Goal: Information Seeking & Learning: Learn about a topic

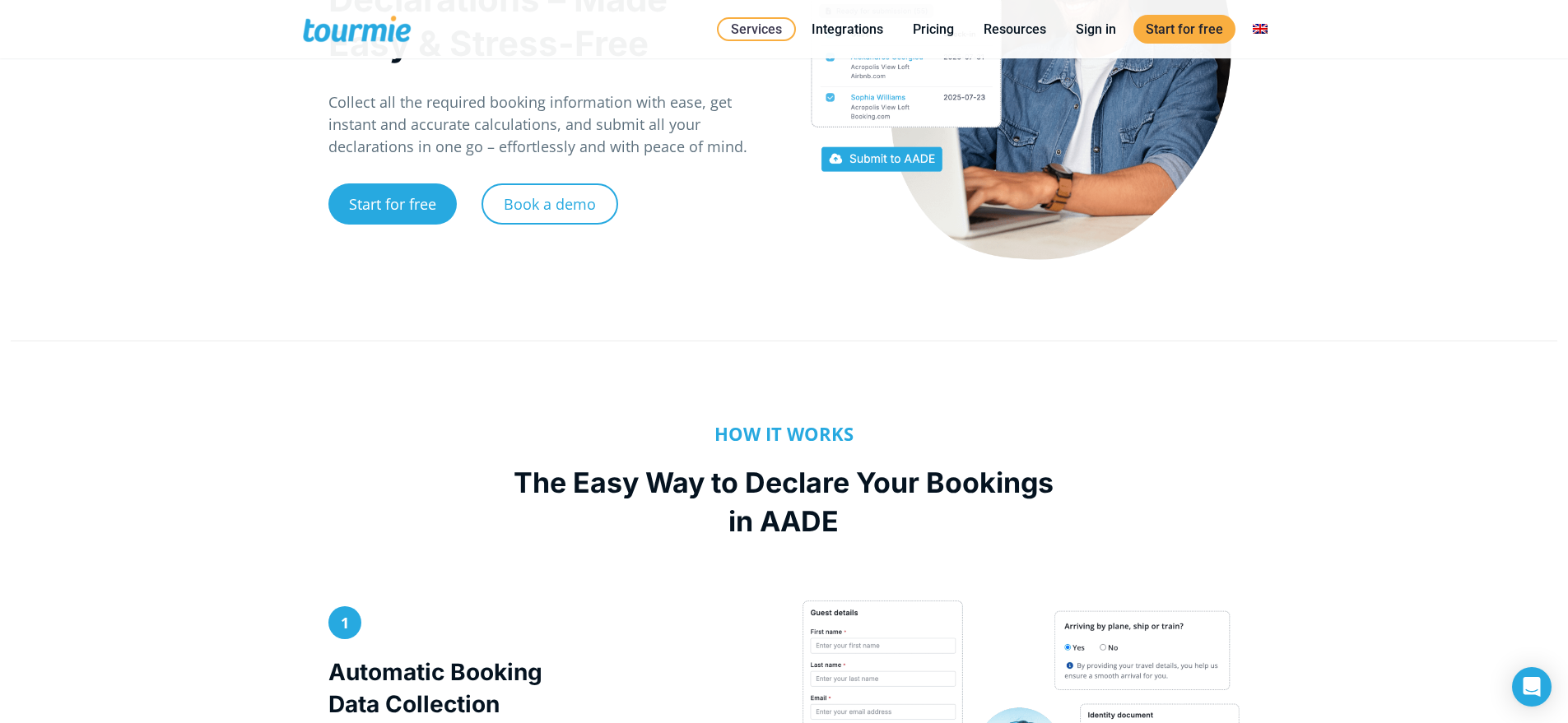
scroll to position [257, 0]
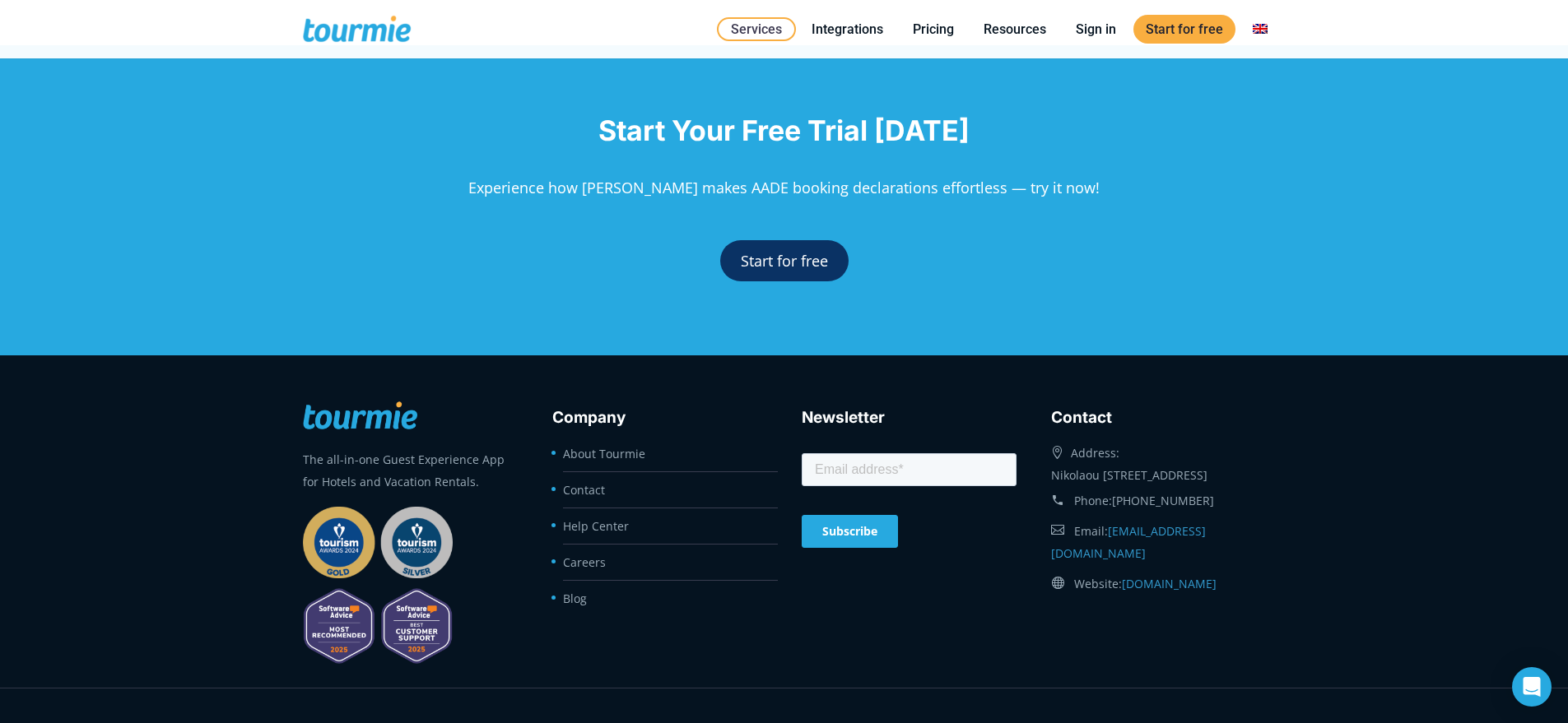
scroll to position [3749, 0]
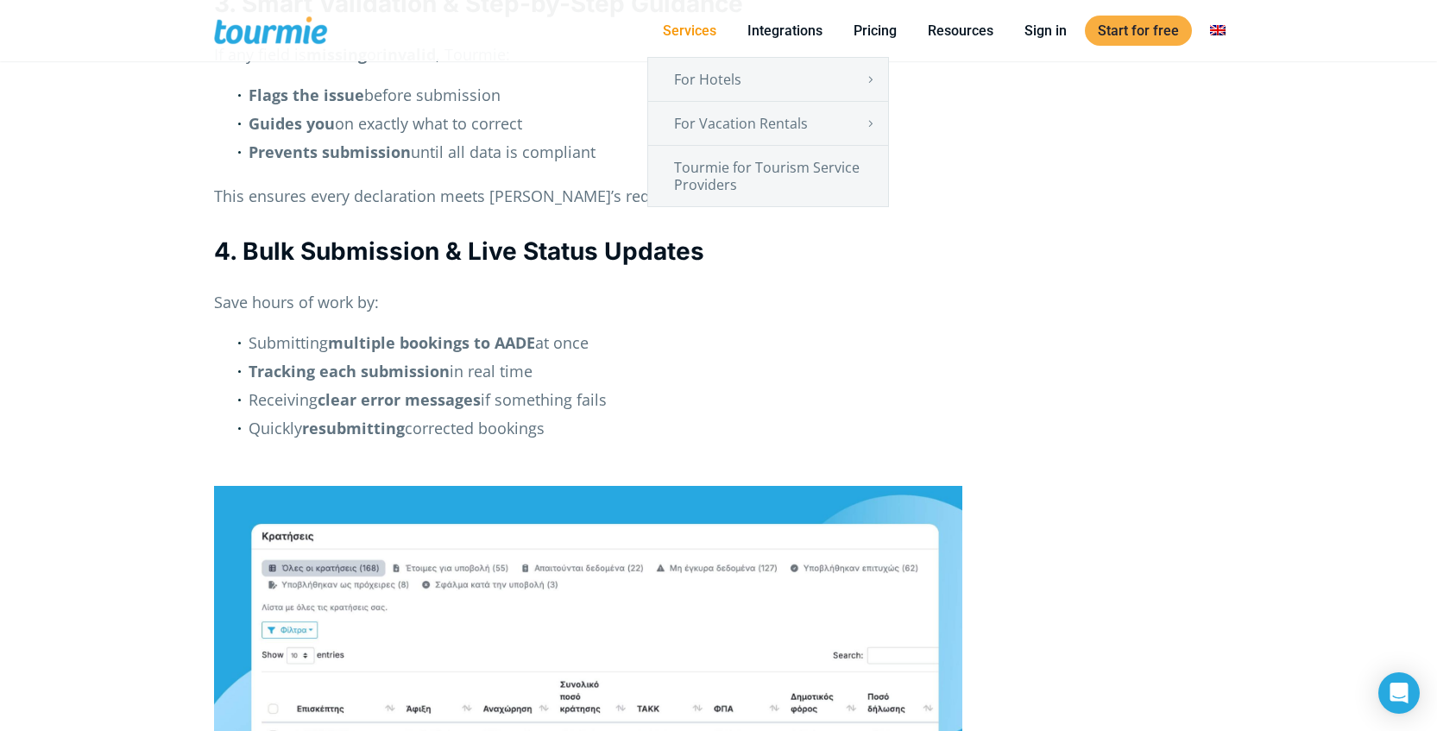
scroll to position [2256, 0]
